Goal: Information Seeking & Learning: Learn about a topic

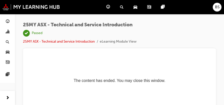
click at [119, 12] on div "Search Learning" at bounding box center [123, 7] width 14 height 10
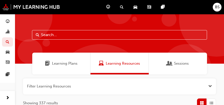
click at [122, 7] on span "search-icon" at bounding box center [122, 7] width 4 height 6
